Goal: Task Accomplishment & Management: Manage account settings

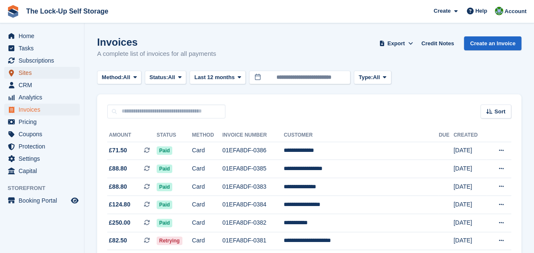
click at [40, 71] on span "Sites" at bounding box center [44, 73] width 51 height 12
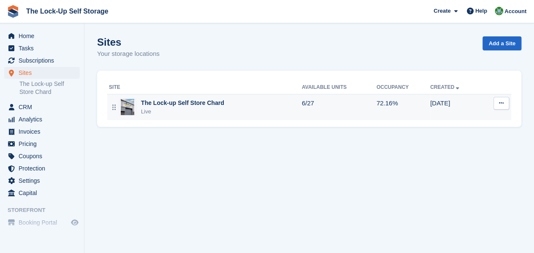
click at [171, 105] on div "The Lock-up Self Store Chard" at bounding box center [182, 102] width 83 height 9
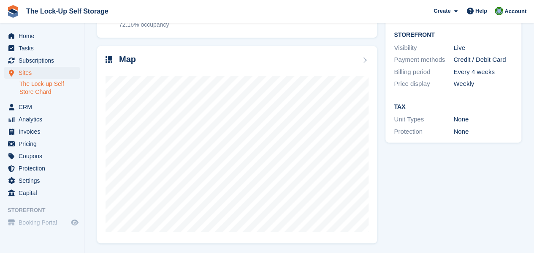
scroll to position [107, 0]
click at [36, 143] on span "Pricing" at bounding box center [44, 144] width 51 height 12
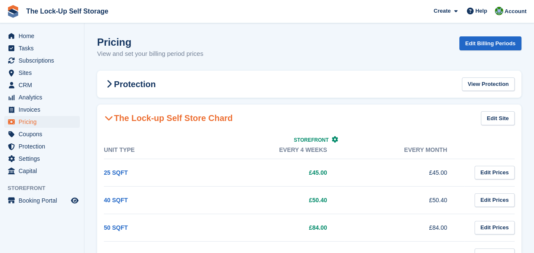
click at [533, 247] on section "Pricing View and set your billing period prices Edit Billing Periods Protection…" at bounding box center [309, 257] width 450 height 514
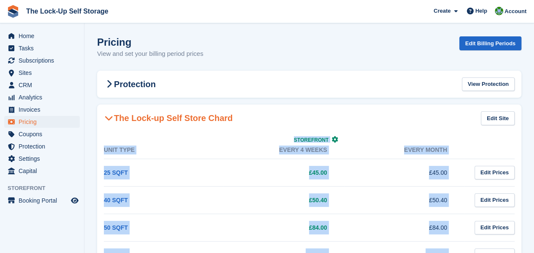
click at [533, 247] on section "Pricing View and set your billing period prices Edit Billing Periods Protection…" at bounding box center [309, 257] width 450 height 514
click at [530, 223] on section "Pricing View and set your billing period prices Edit Billing Periods Protection…" at bounding box center [309, 257] width 450 height 514
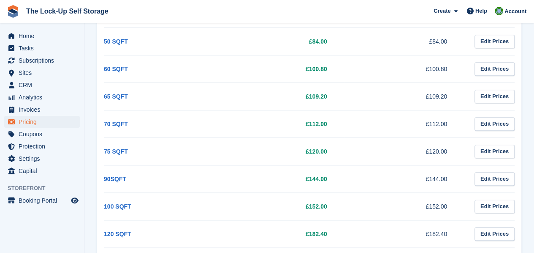
scroll to position [163, 0]
